Goal: Task Accomplishment & Management: Use online tool/utility

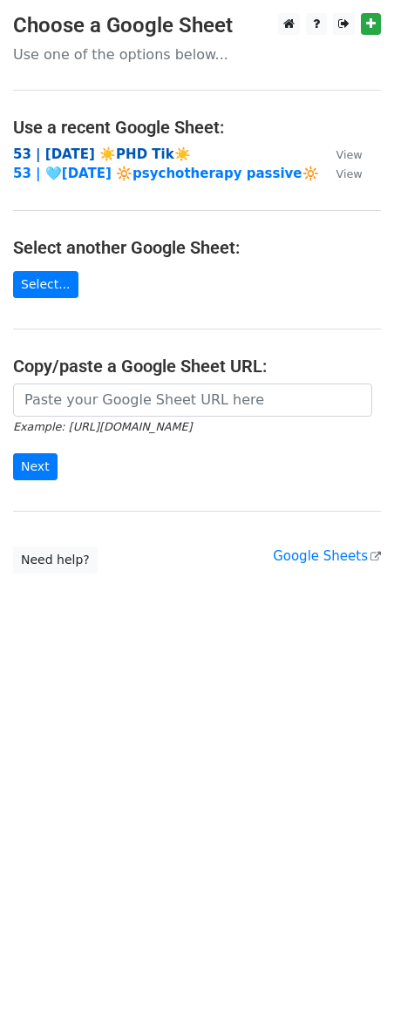
click at [101, 155] on strong "53 | [DATE] ☀️PHD Tik☀️" at bounding box center [102, 154] width 178 height 16
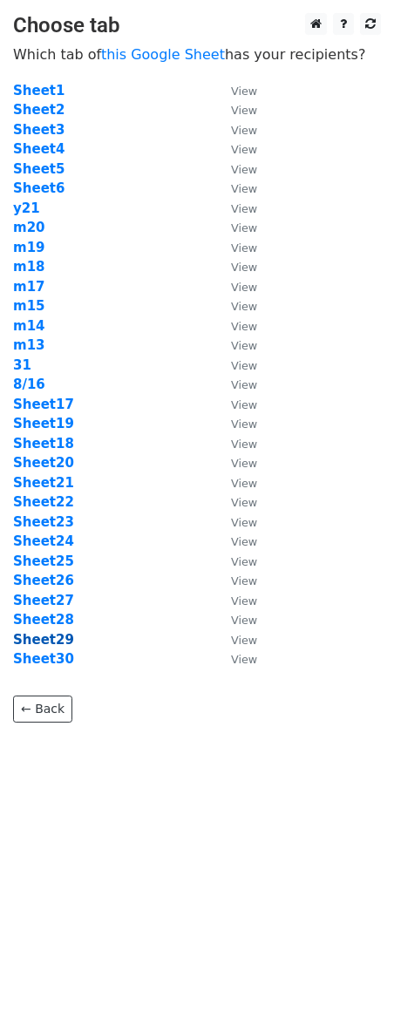
click at [30, 637] on strong "Sheet29" at bounding box center [43, 640] width 61 height 16
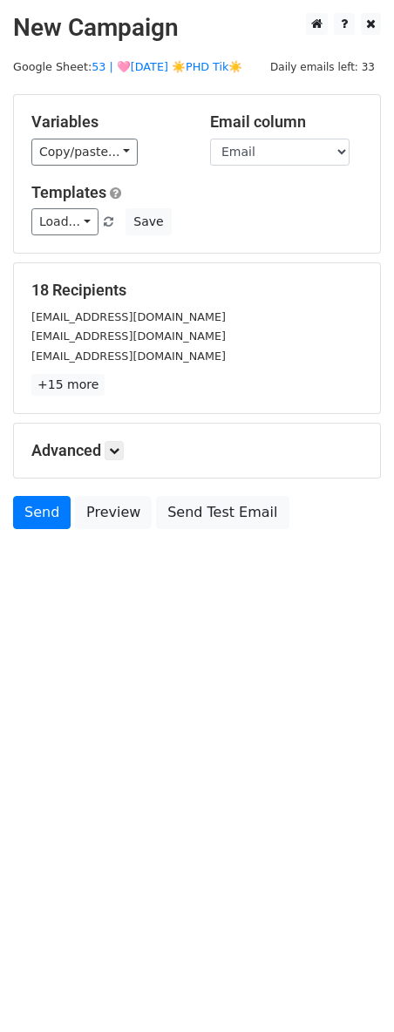
click at [58, 207] on div "Templates Load... Marketing Tools for Psych Practices Psych Practice Marketing …" at bounding box center [196, 209] width 357 height 53
click at [58, 211] on link "Load..." at bounding box center [64, 221] width 67 height 27
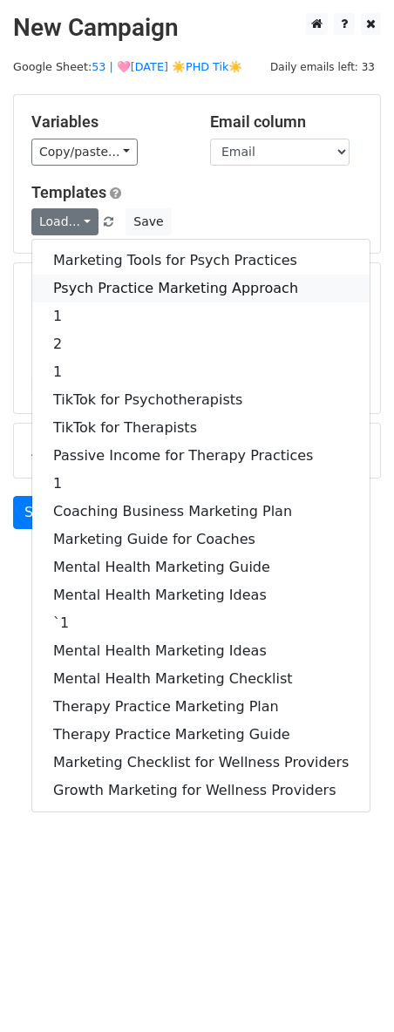
click at [67, 286] on link "Psych Practice Marketing Approach" at bounding box center [200, 288] width 337 height 28
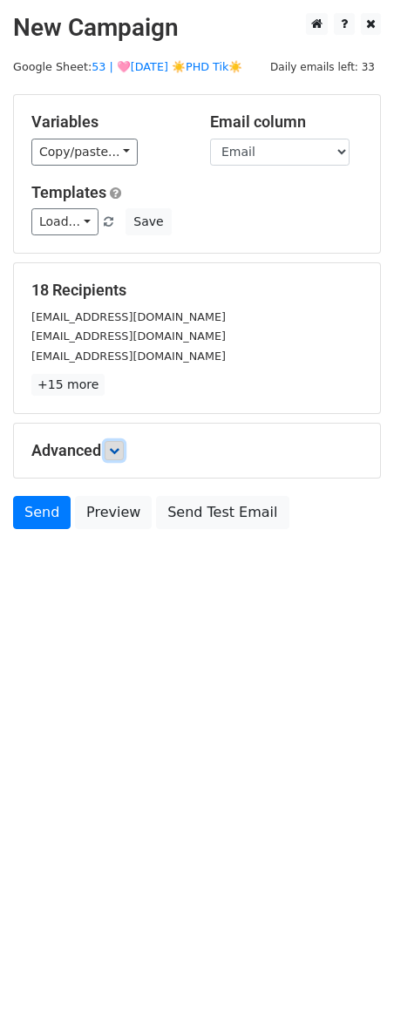
click at [115, 451] on icon at bounding box center [114, 450] width 10 height 10
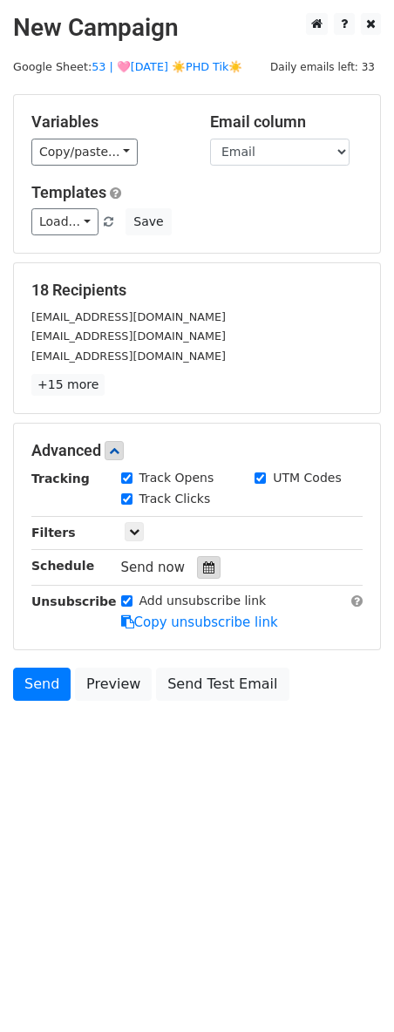
click at [200, 573] on div at bounding box center [209, 567] width 24 height 23
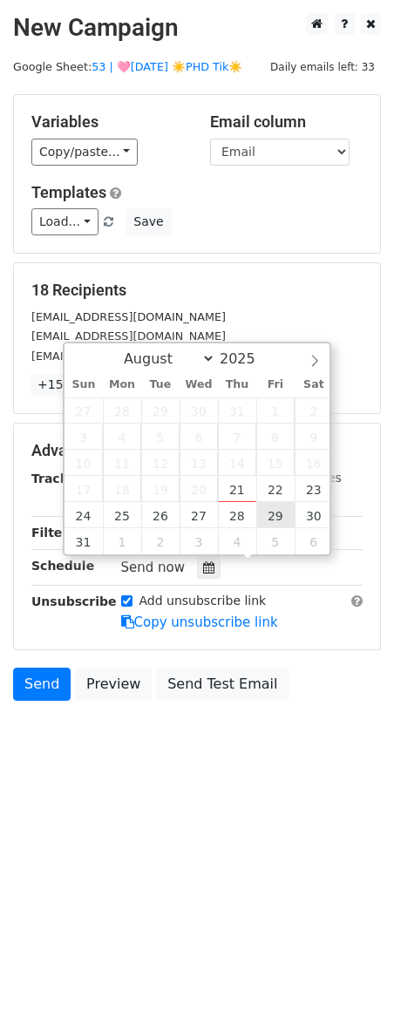
type input "2025-08-29 12:00"
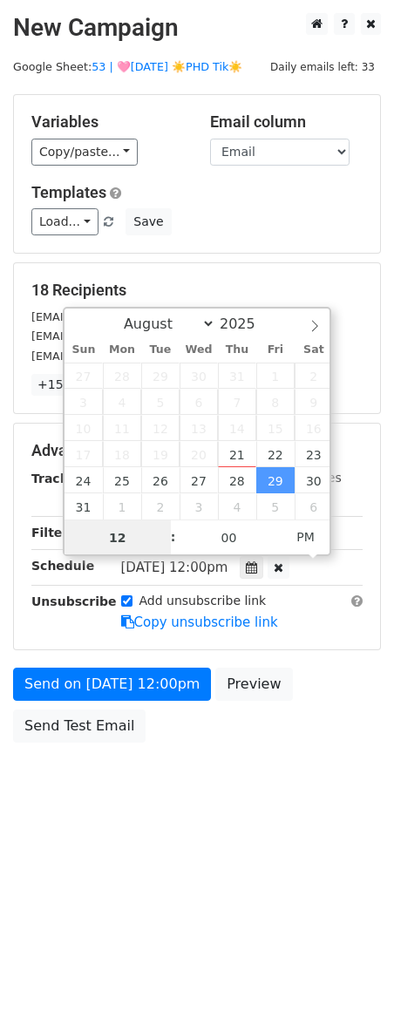
scroll to position [1, 0]
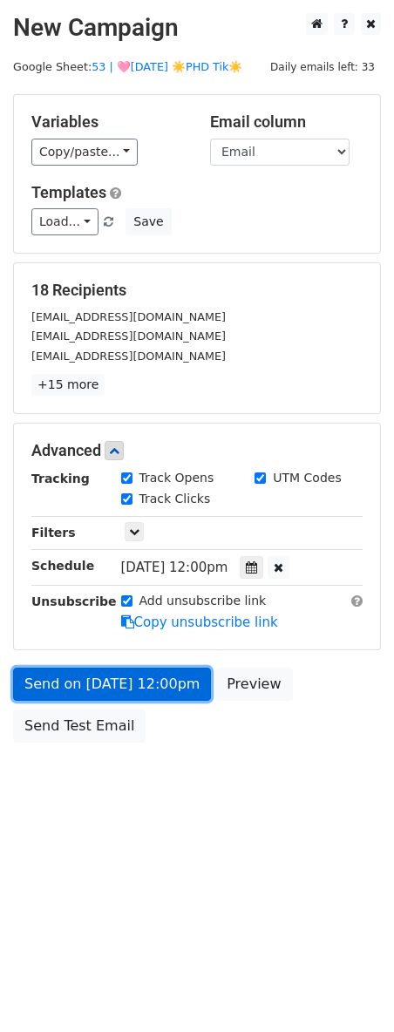
click at [127, 667] on link "Send on Aug 29 at 12:00pm" at bounding box center [112, 683] width 198 height 33
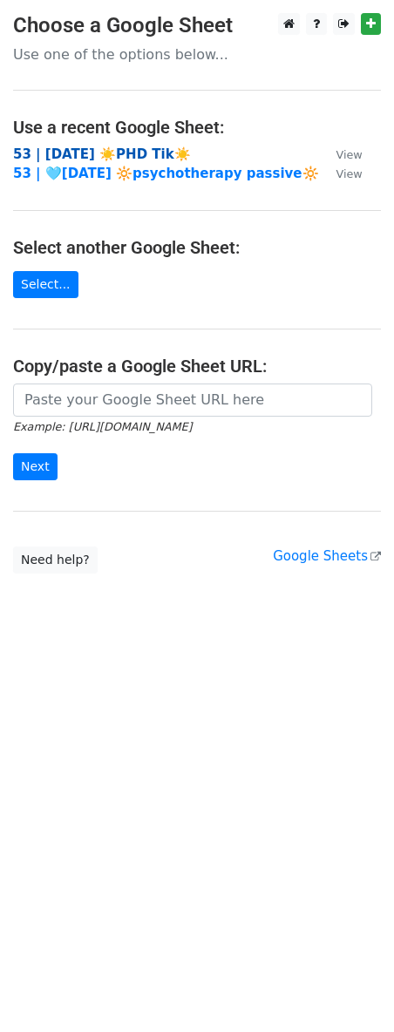
click at [146, 154] on strong "53 | AUG 16 ☀️PHD Tik☀️" at bounding box center [102, 154] width 178 height 16
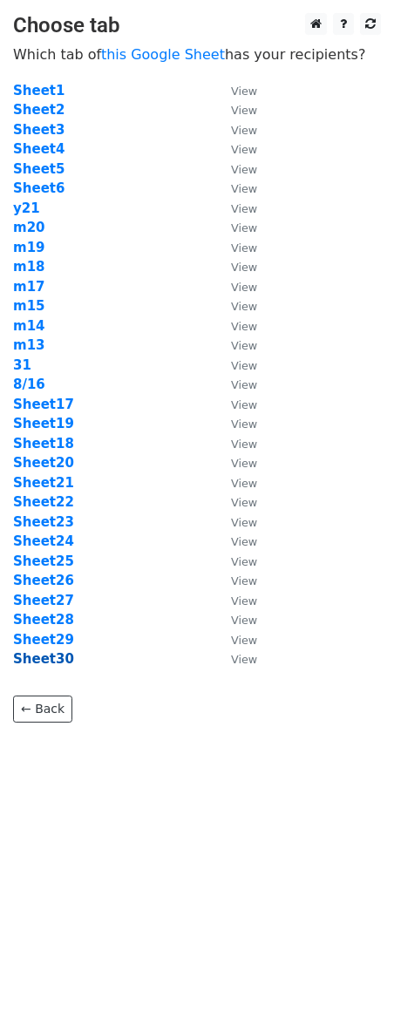
click at [41, 655] on strong "Sheet30" at bounding box center [43, 659] width 61 height 16
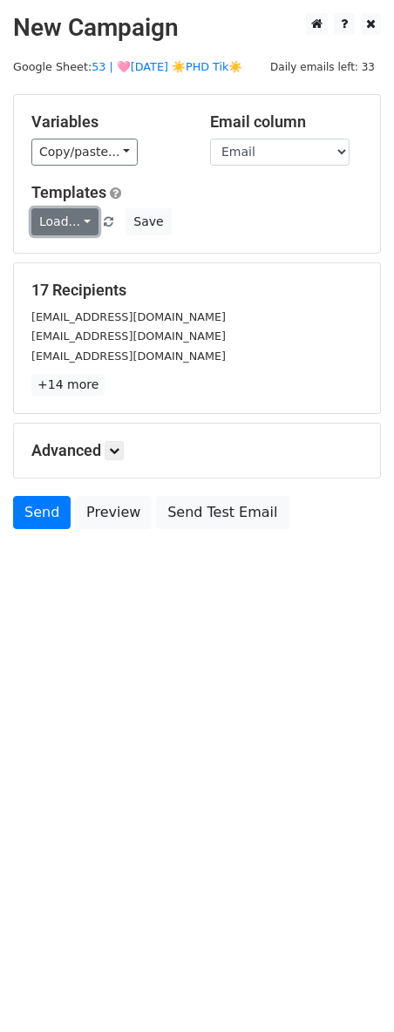
click at [65, 222] on link "Load..." at bounding box center [64, 221] width 67 height 27
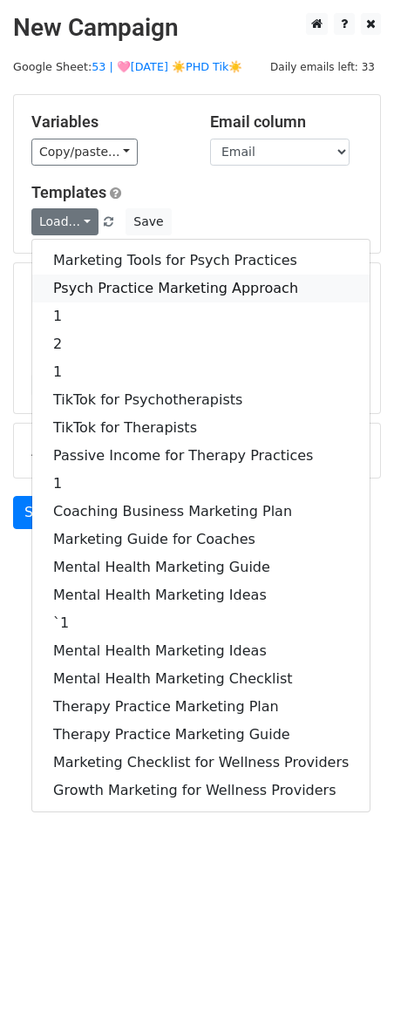
click at [68, 275] on link "Psych Practice Marketing Approach" at bounding box center [200, 288] width 337 height 28
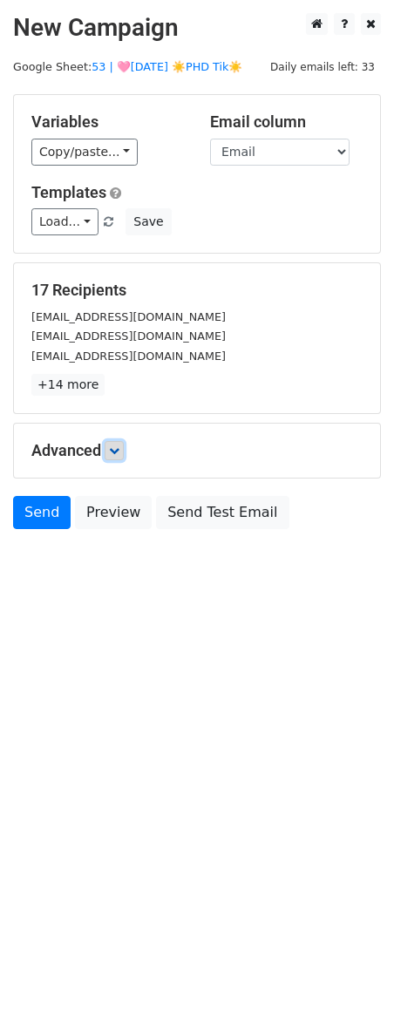
click at [119, 446] on icon at bounding box center [114, 450] width 10 height 10
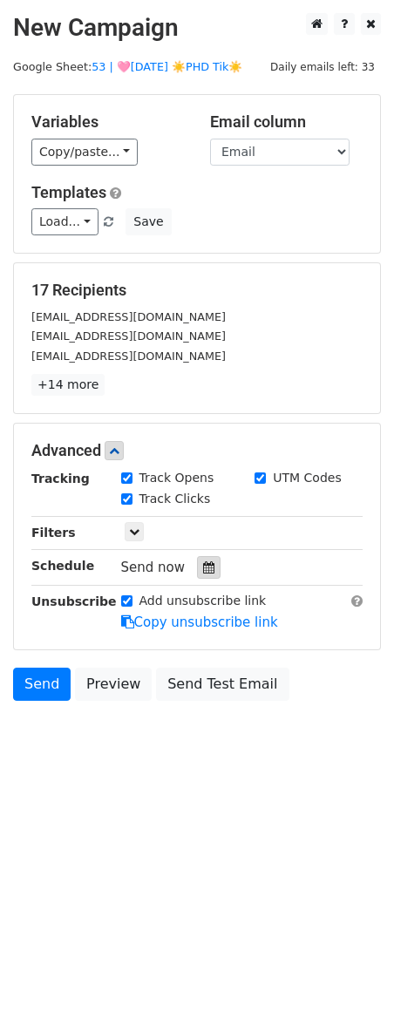
click at [201, 556] on div at bounding box center [209, 567] width 24 height 23
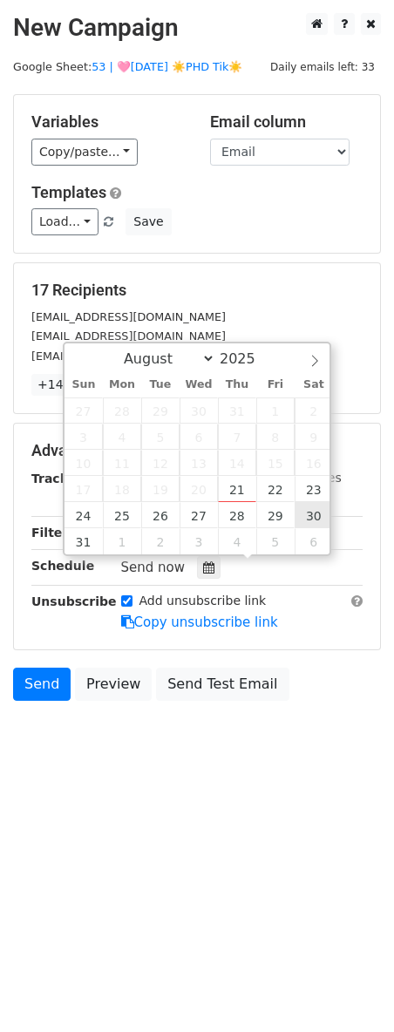
type input "2025-08-30 12:00"
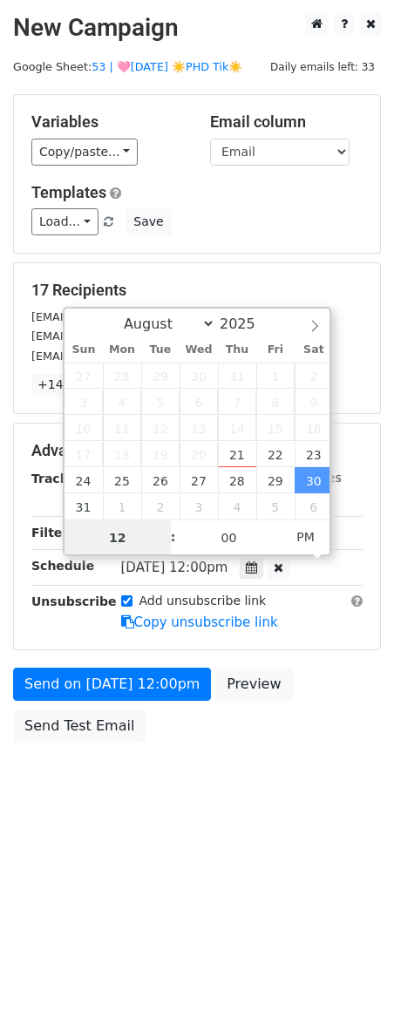
scroll to position [1, 0]
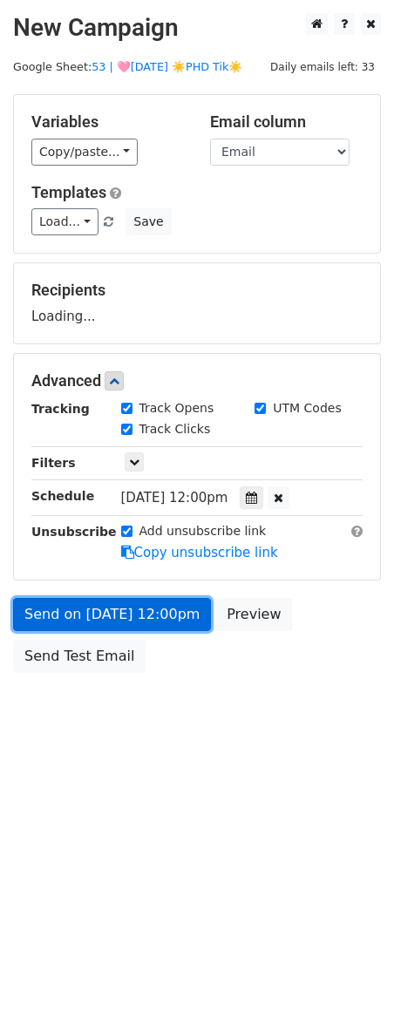
click at [181, 622] on link "Send on Aug 30 at 12:00pm" at bounding box center [112, 614] width 198 height 33
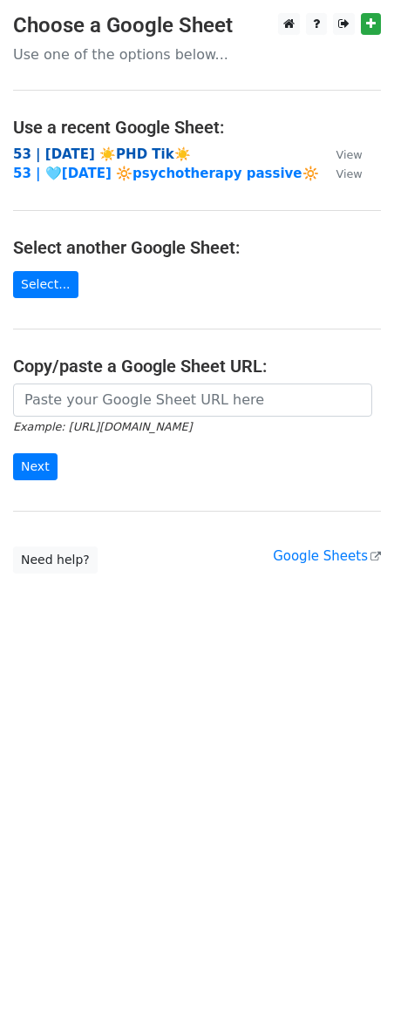
click at [116, 146] on strong "53 | AUG 16 ☀️PHD Tik☀️" at bounding box center [102, 154] width 178 height 16
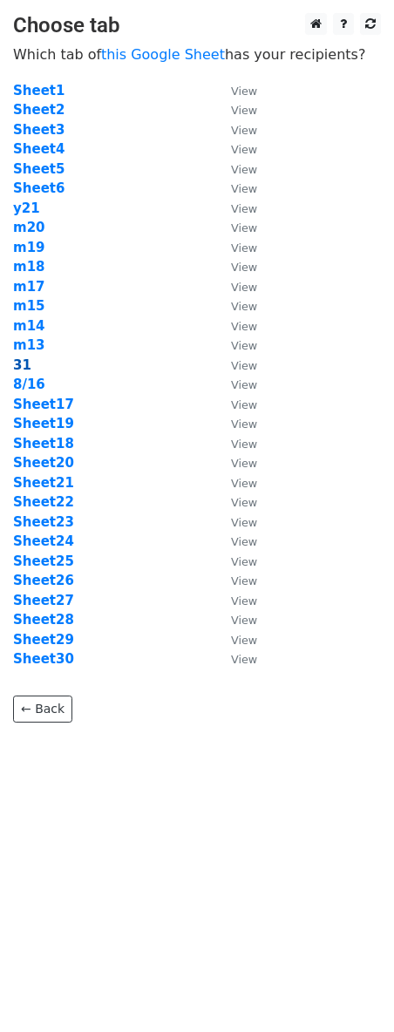
click at [16, 362] on strong "31" at bounding box center [22, 365] width 18 height 16
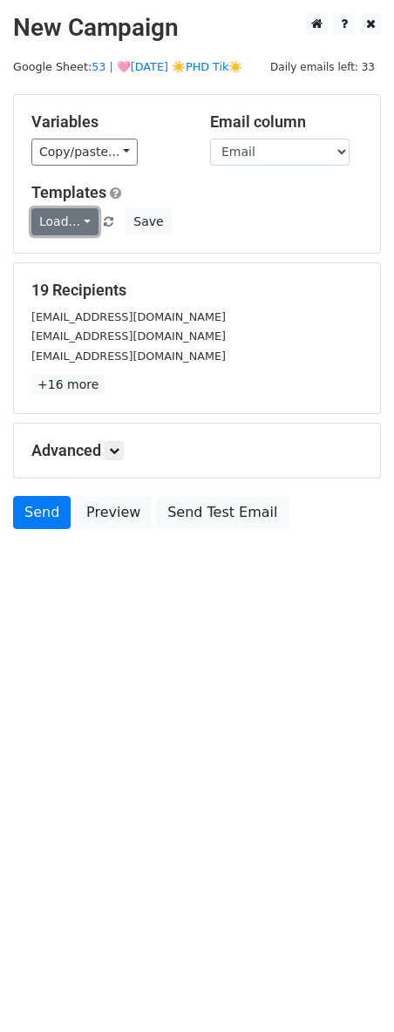
click at [69, 219] on link "Load..." at bounding box center [64, 221] width 67 height 27
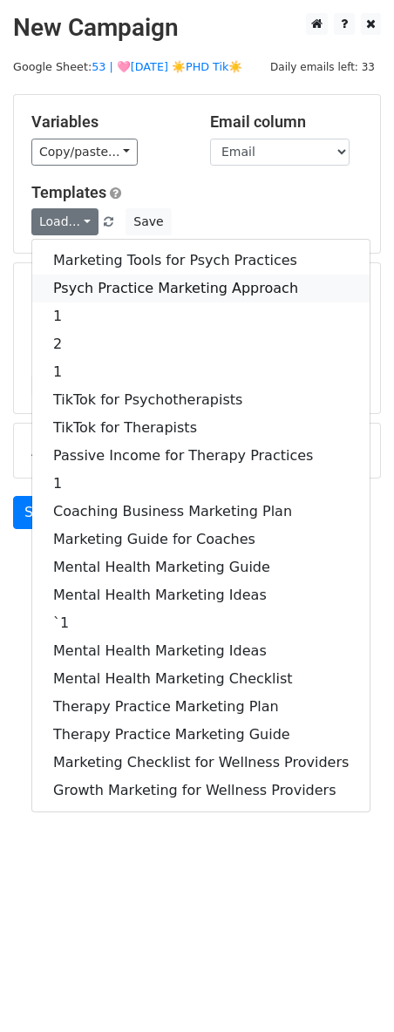
click at [73, 284] on link "Psych Practice Marketing Approach" at bounding box center [200, 288] width 337 height 28
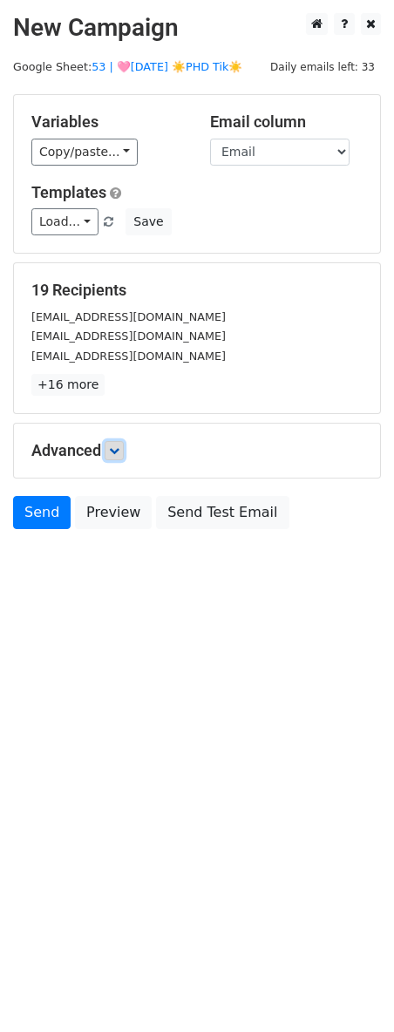
click at [118, 451] on icon at bounding box center [114, 450] width 10 height 10
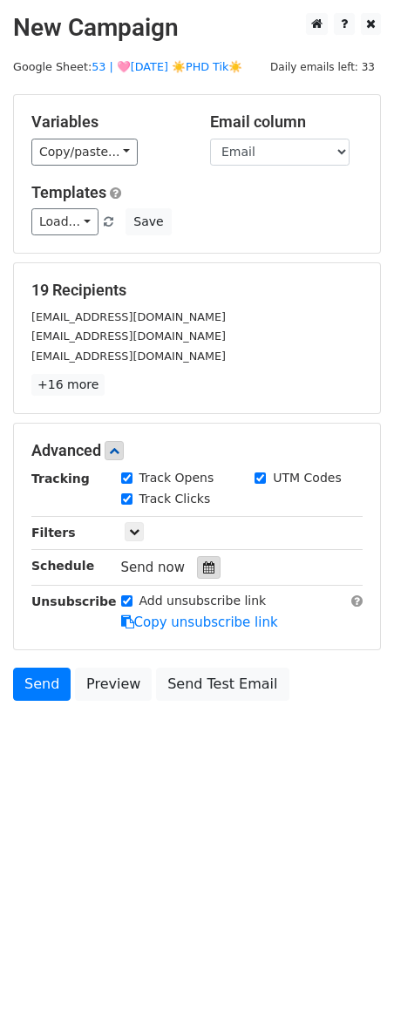
click at [197, 559] on div at bounding box center [209, 567] width 24 height 23
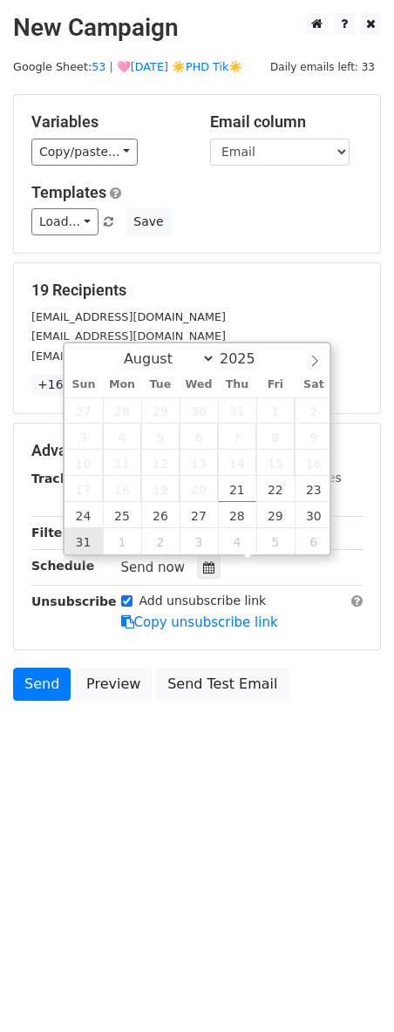
type input "[DATE] 12:00"
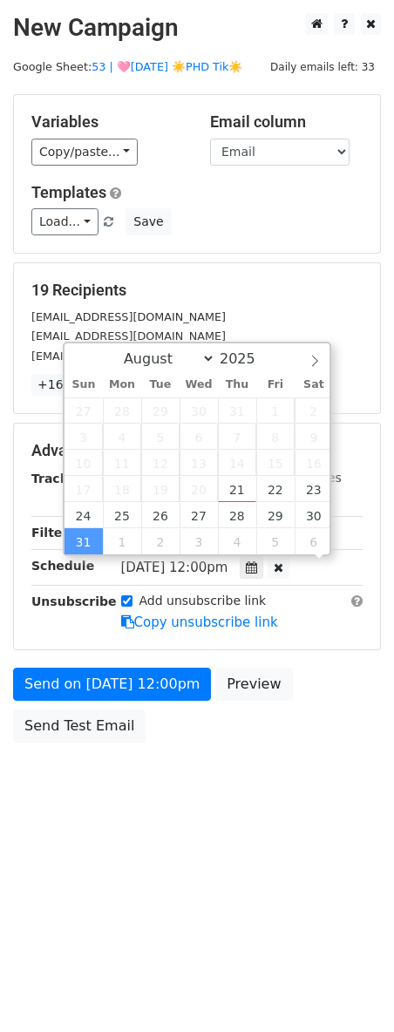
scroll to position [1, 0]
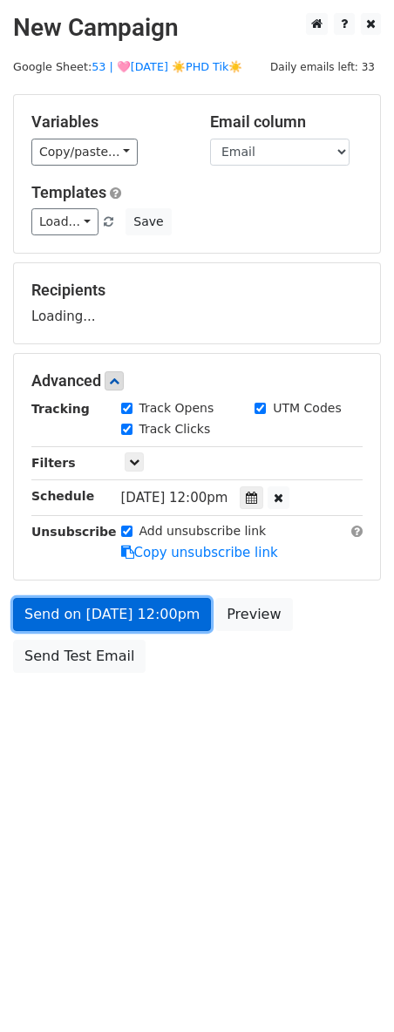
click at [98, 616] on link "Send on [DATE] 12:00pm" at bounding box center [112, 614] width 198 height 33
